Goal: Task Accomplishment & Management: Use online tool/utility

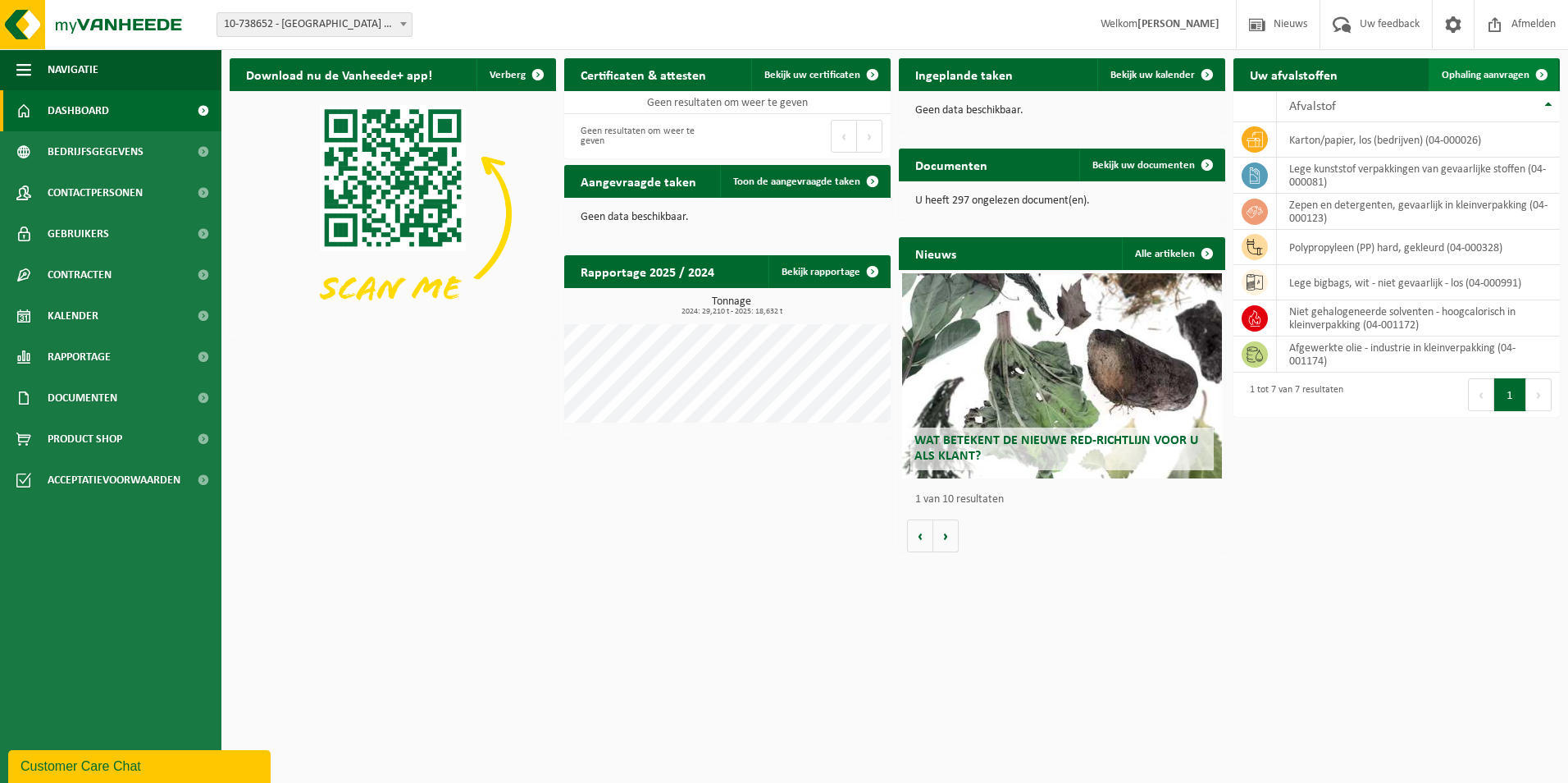
click at [1494, 72] on span "Ophaling aanvragen" at bounding box center [1485, 74] width 88 height 11
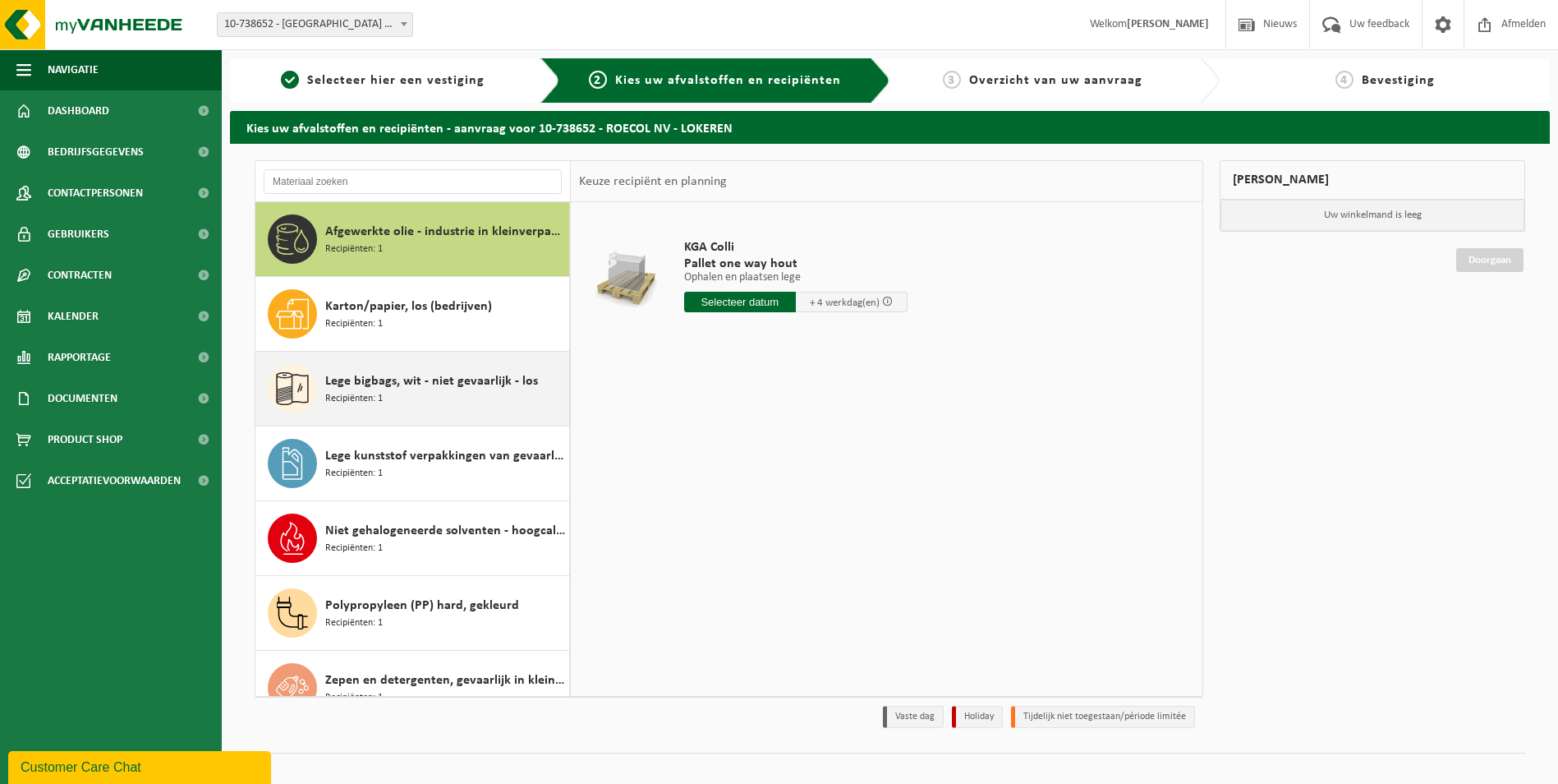
click at [382, 407] on div "Lege bigbags, wit - niet gevaarlijk - los Recipiënten: 1" at bounding box center [445, 388] width 240 height 49
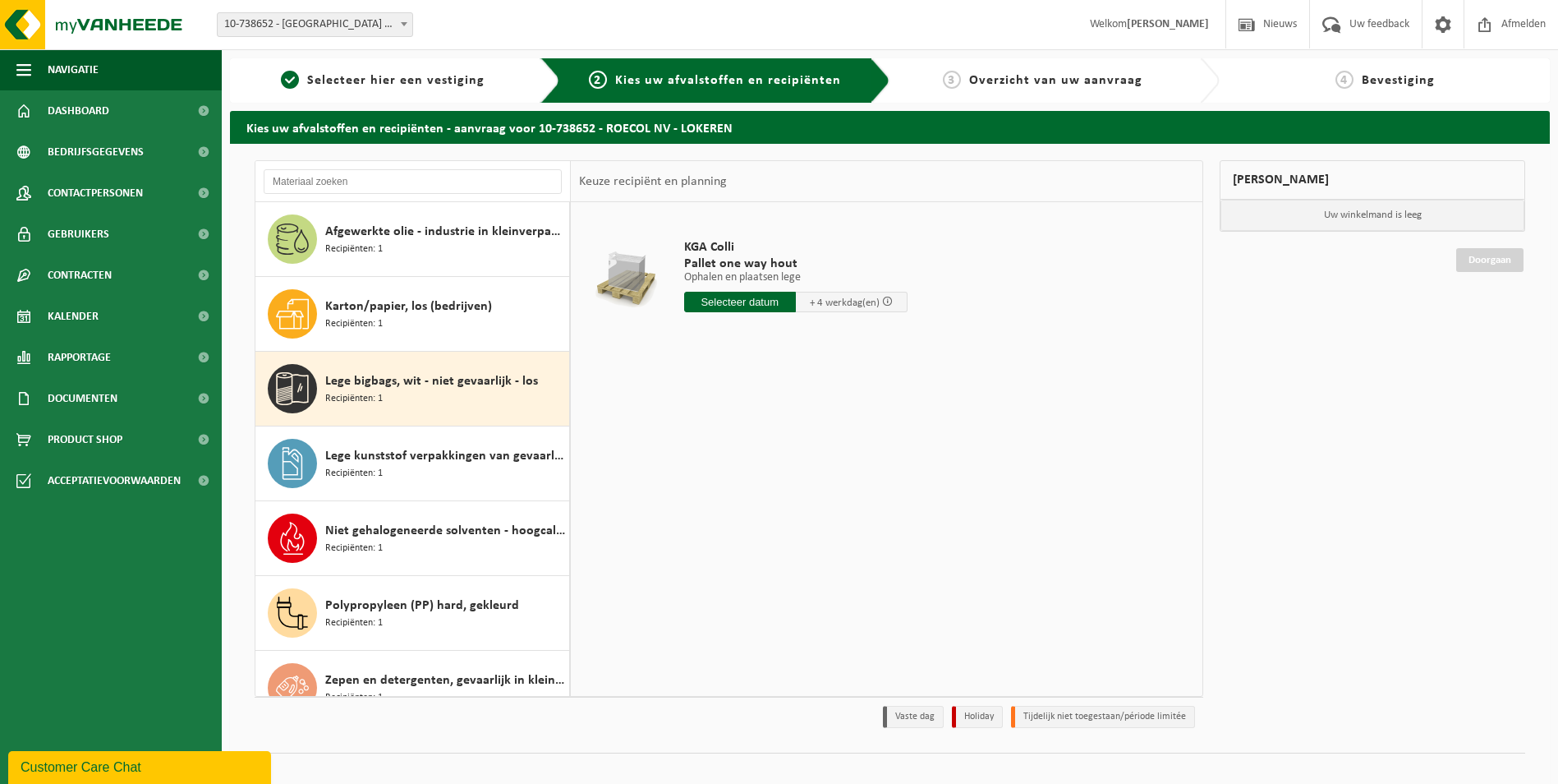
scroll to position [28, 0]
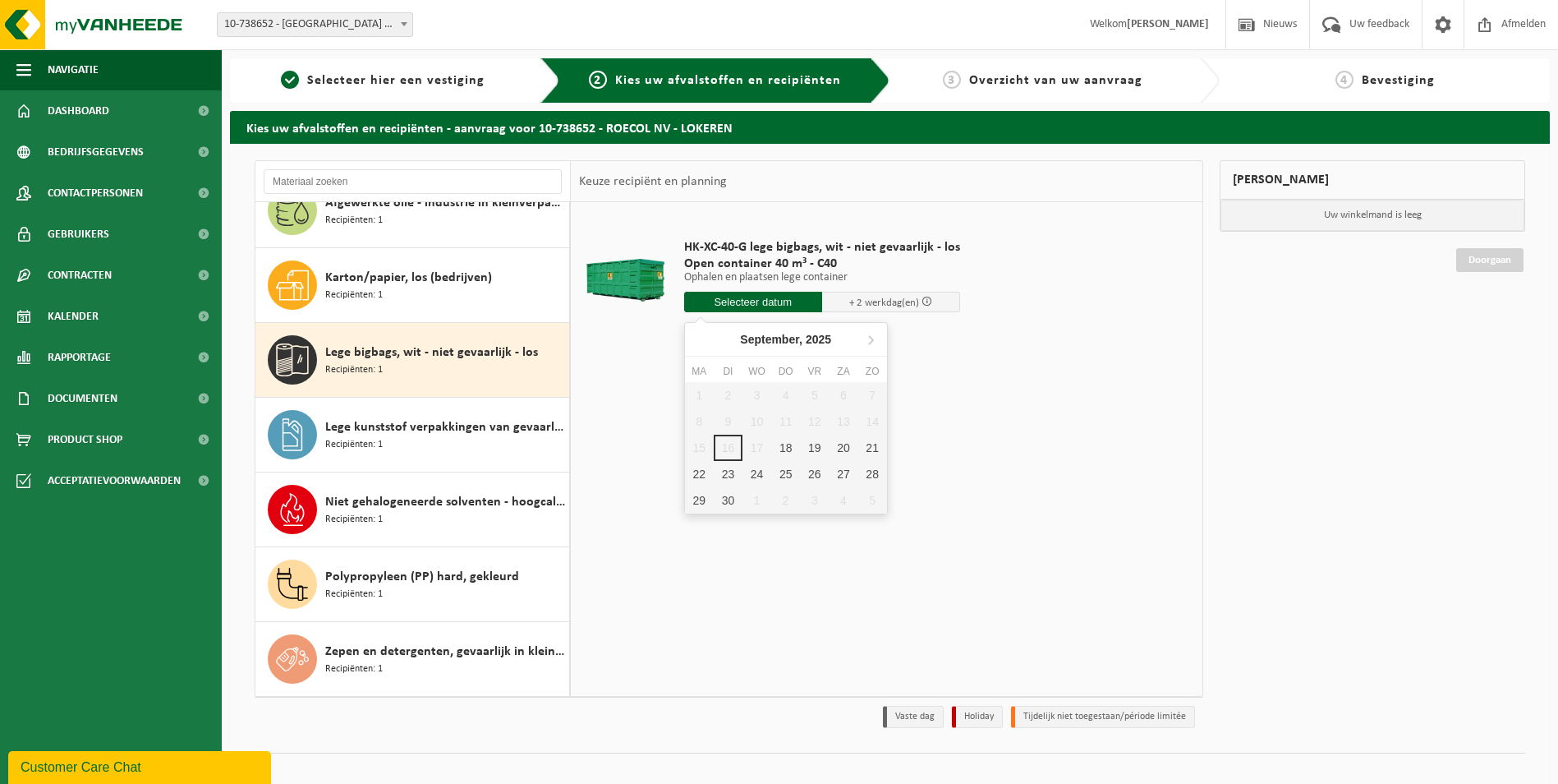
click at [754, 305] on input "text" at bounding box center [753, 302] width 138 height 21
click at [782, 449] on div "18" at bounding box center [786, 447] width 28 height 26
type input "Van 2025-09-18"
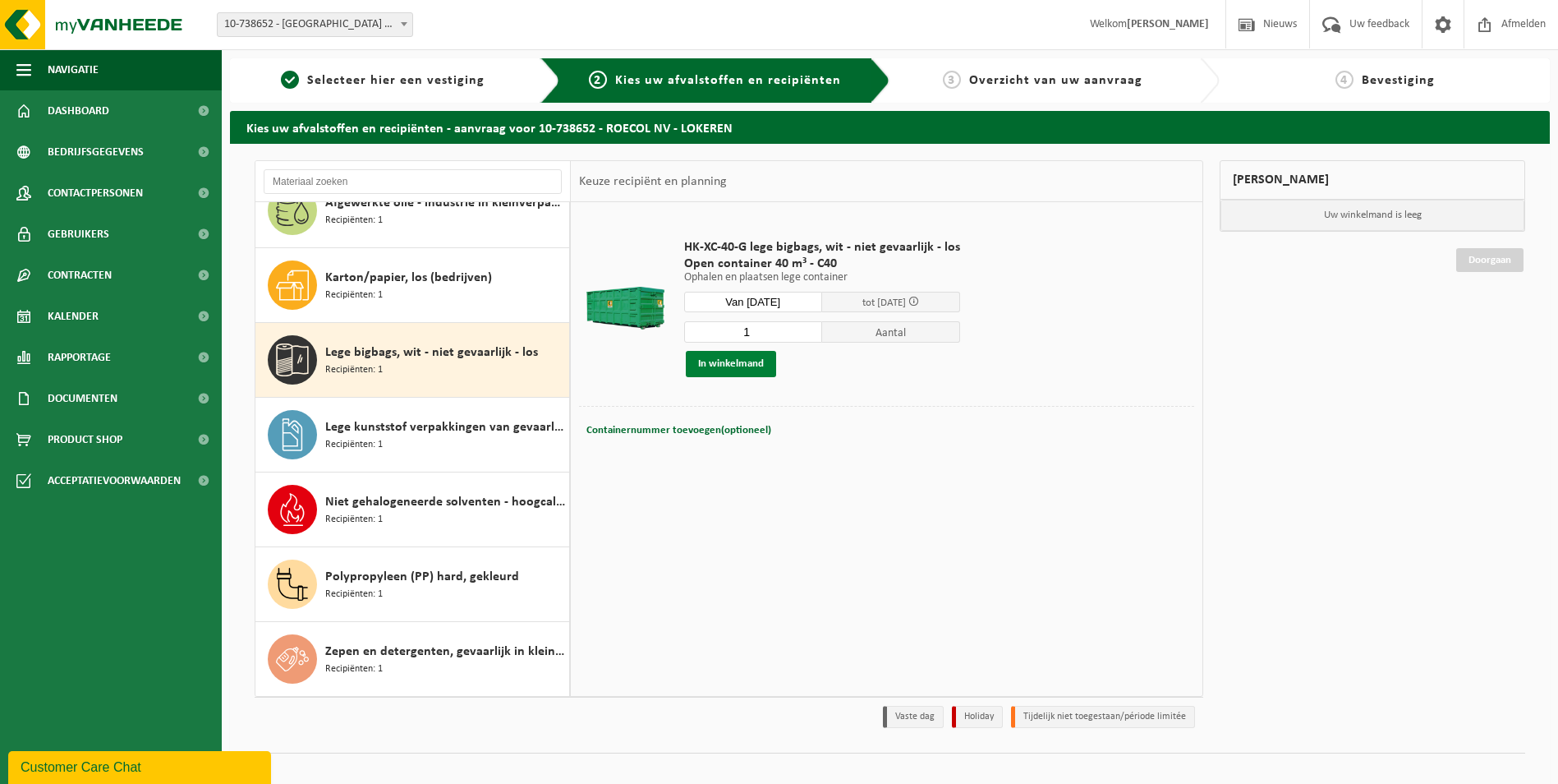
click at [736, 367] on button "In winkelmand" at bounding box center [731, 363] width 90 height 26
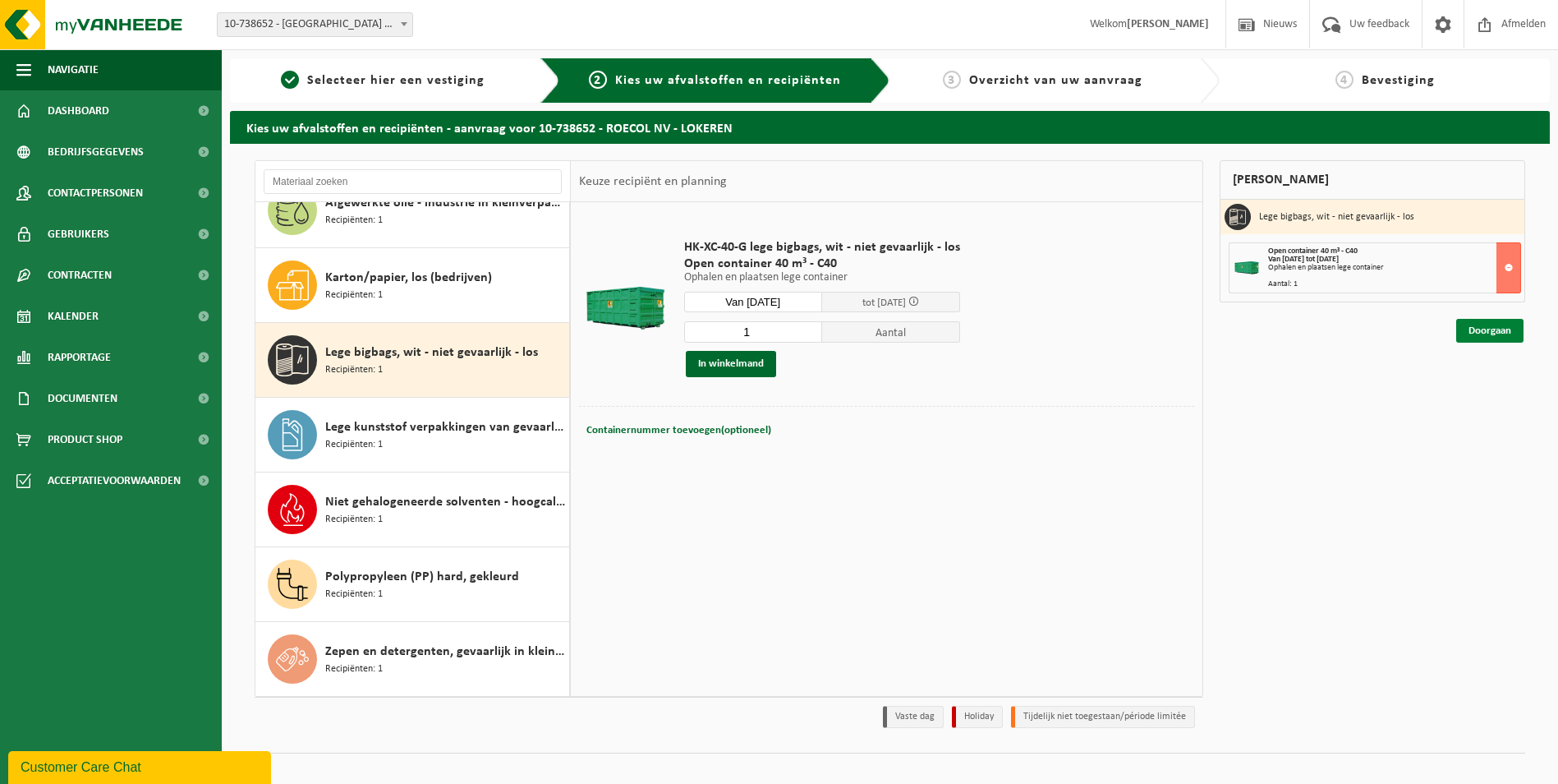
click at [1481, 333] on link "Doorgaan" at bounding box center [1490, 331] width 68 height 23
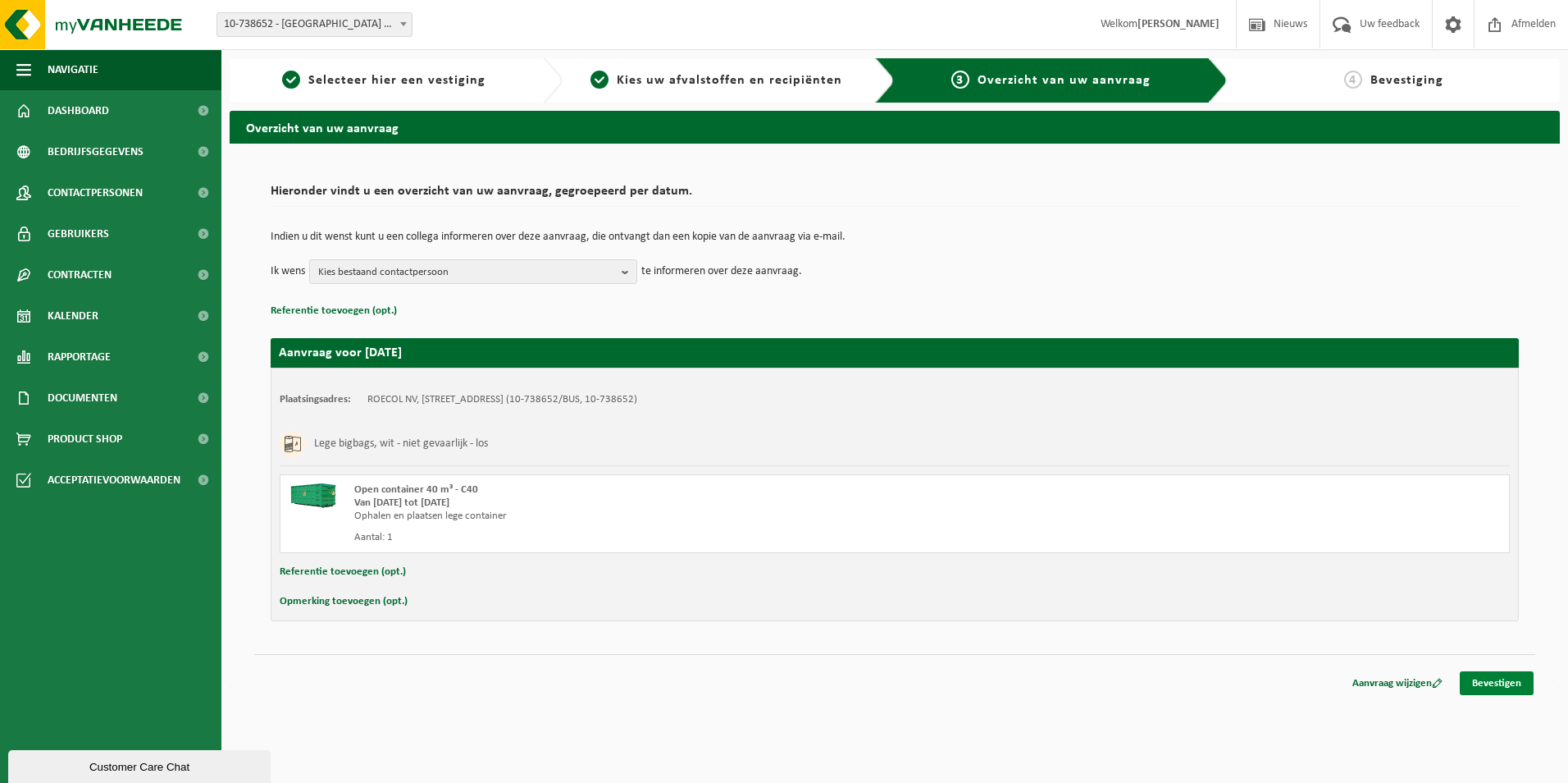
click at [1476, 684] on link "Bevestigen" at bounding box center [1497, 683] width 74 height 23
